Goal: Task Accomplishment & Management: Manage account settings

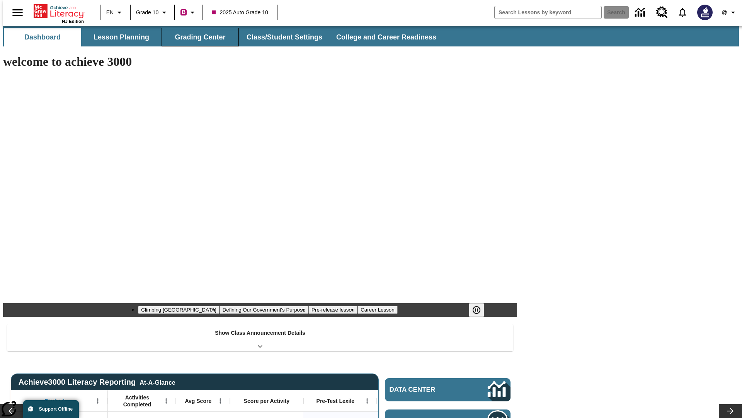
click at [197, 37] on button "Grading Center" at bounding box center [200, 37] width 77 height 19
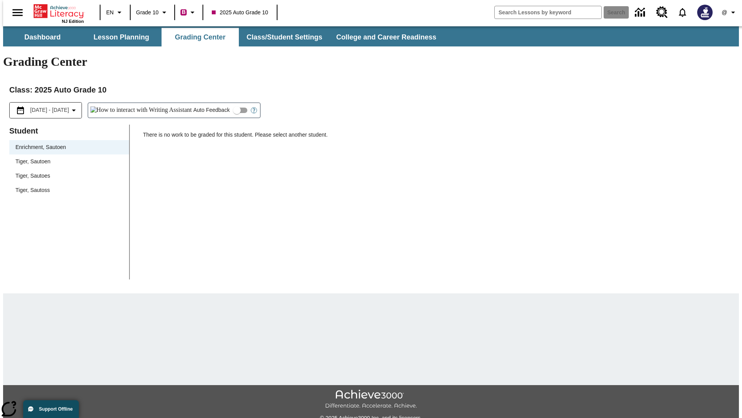
click at [67, 157] on span "Tiger, Sautoen" at bounding box center [68, 161] width 107 height 8
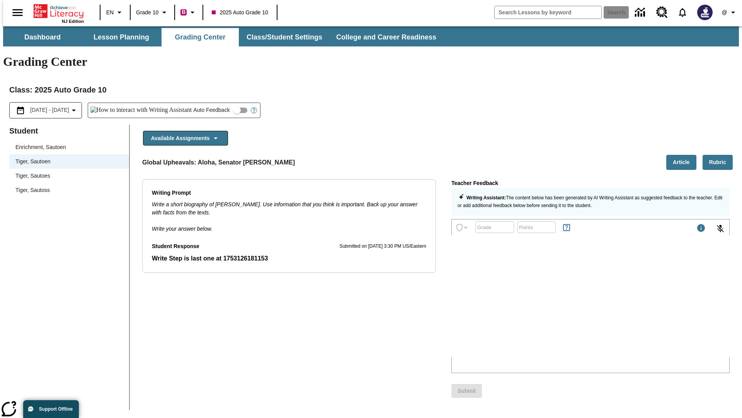
click at [215, 103] on input "Auto Feedback" at bounding box center [237, 110] width 44 height 15
checkbox input "true"
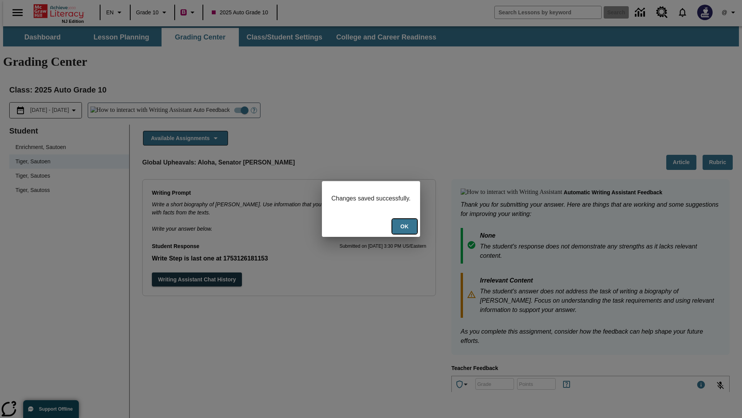
click at [406, 227] on button "Ok" at bounding box center [404, 226] width 25 height 15
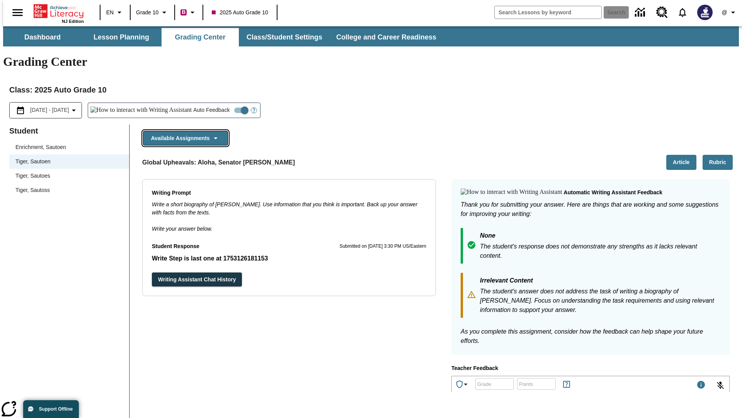
click at [183, 131] on button "Available Assignments" at bounding box center [185, 138] width 85 height 15
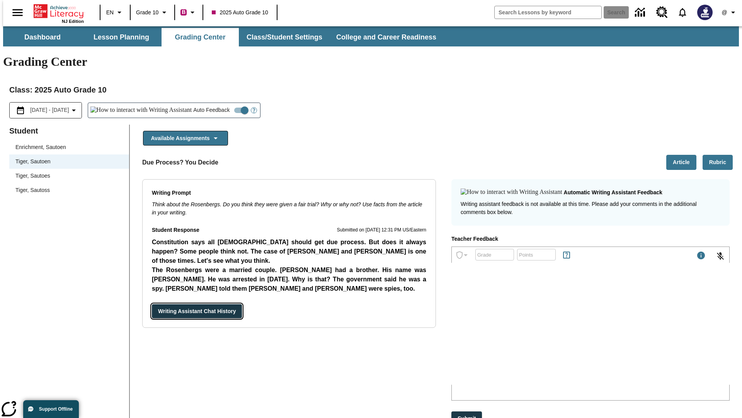
click at [152, 304] on button "Writing Assistant Chat History" at bounding box center [197, 311] width 90 height 14
